Goal: Information Seeking & Learning: Learn about a topic

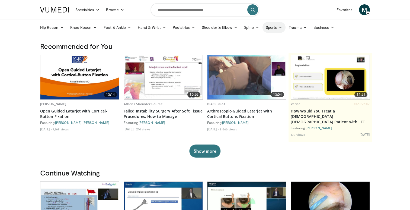
click at [274, 30] on link "Sports" at bounding box center [274, 27] width 23 height 11
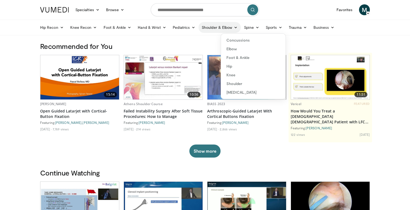
click at [207, 29] on link "Shoulder & Elbow" at bounding box center [220, 27] width 42 height 11
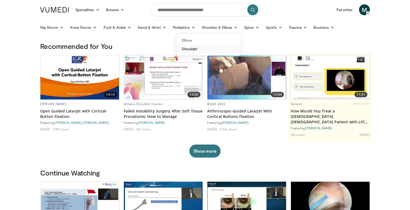
click at [198, 47] on link "Shoulder" at bounding box center [208, 48] width 65 height 9
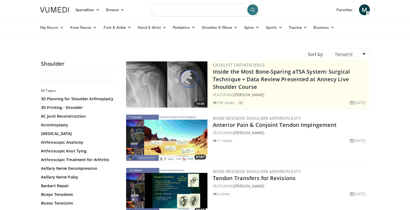
click at [184, 12] on input "Search topics, interventions" at bounding box center [205, 9] width 108 height 13
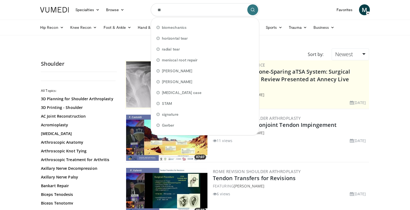
type input "***"
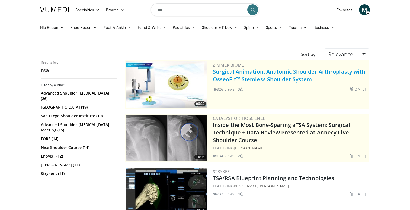
click at [222, 73] on link "Surgical Animation: Anatomic Shoulder Arthroplasty with OsseoFit™ Stemless Shou…" at bounding box center [289, 75] width 153 height 15
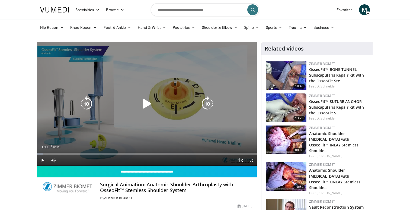
click at [146, 97] on icon "Video Player" at bounding box center [146, 103] width 15 height 15
